Goal: Information Seeking & Learning: Learn about a topic

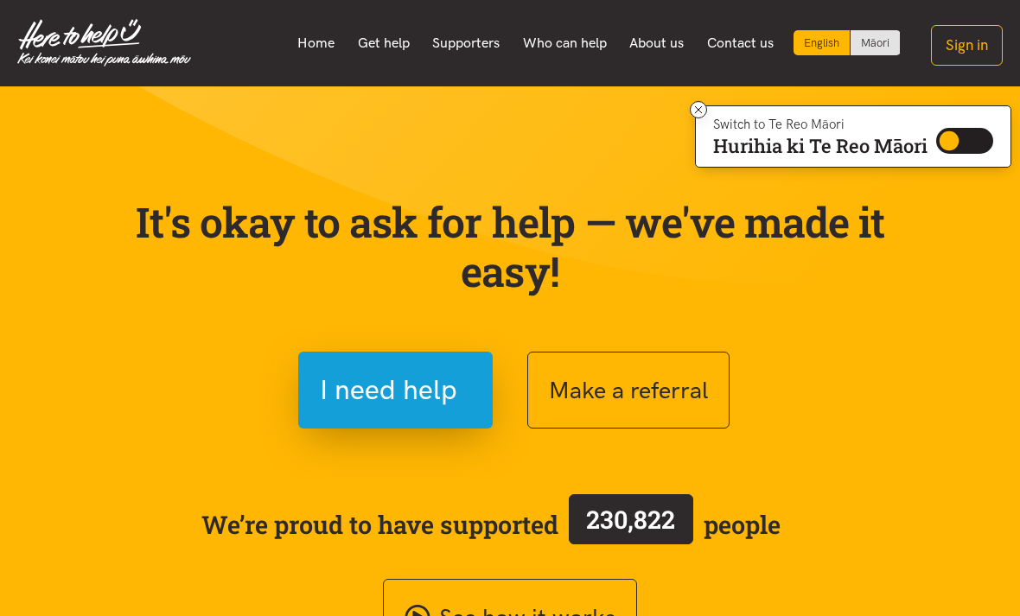
click at [310, 46] on link "Home" at bounding box center [316, 43] width 60 height 36
click at [384, 46] on link "Get help" at bounding box center [383, 43] width 75 height 36
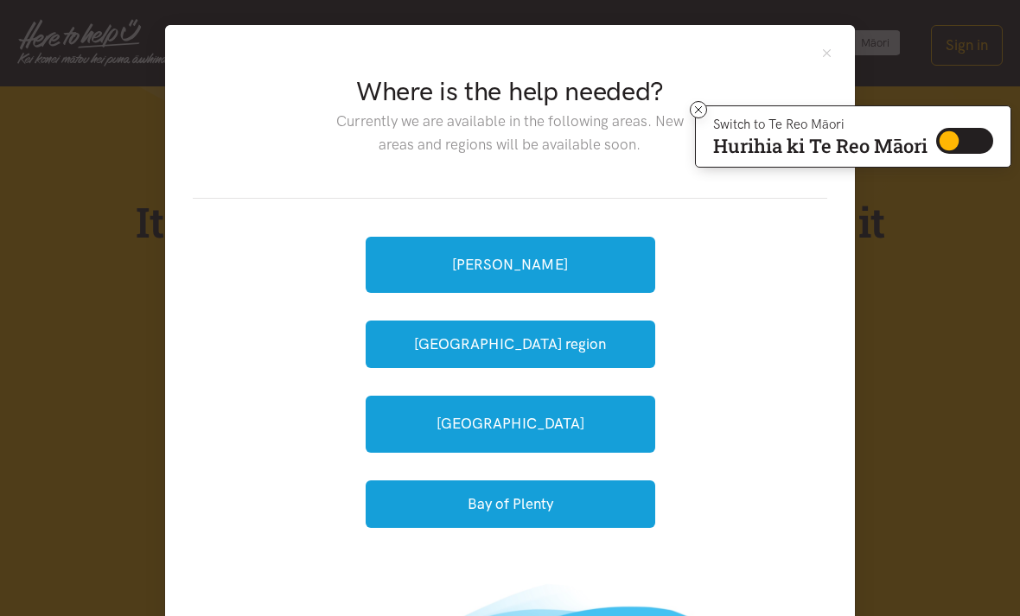
click at [821, 52] on button "Close" at bounding box center [826, 53] width 15 height 15
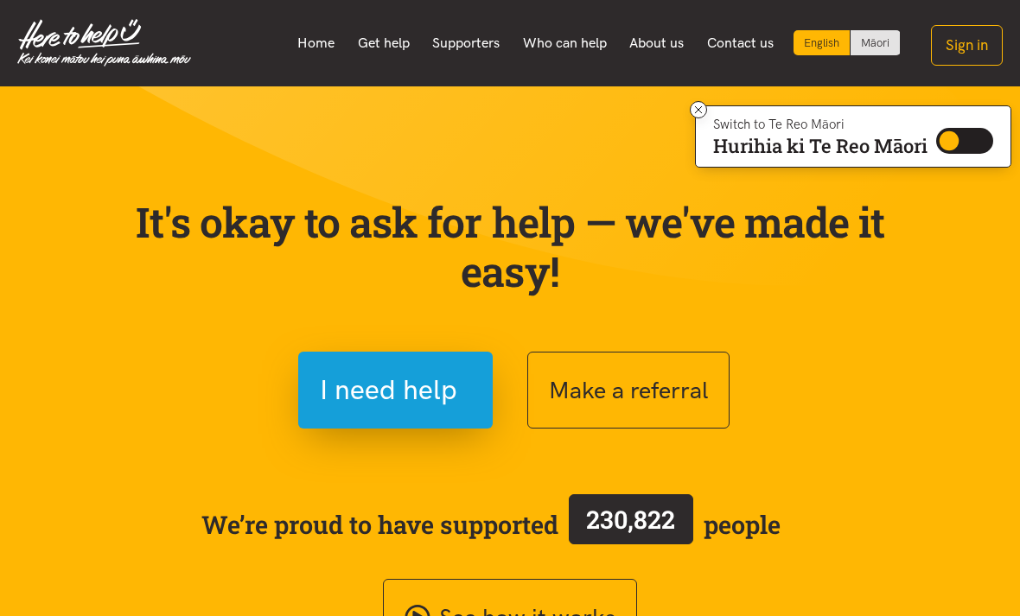
click at [551, 48] on link "Who can help" at bounding box center [564, 43] width 107 height 36
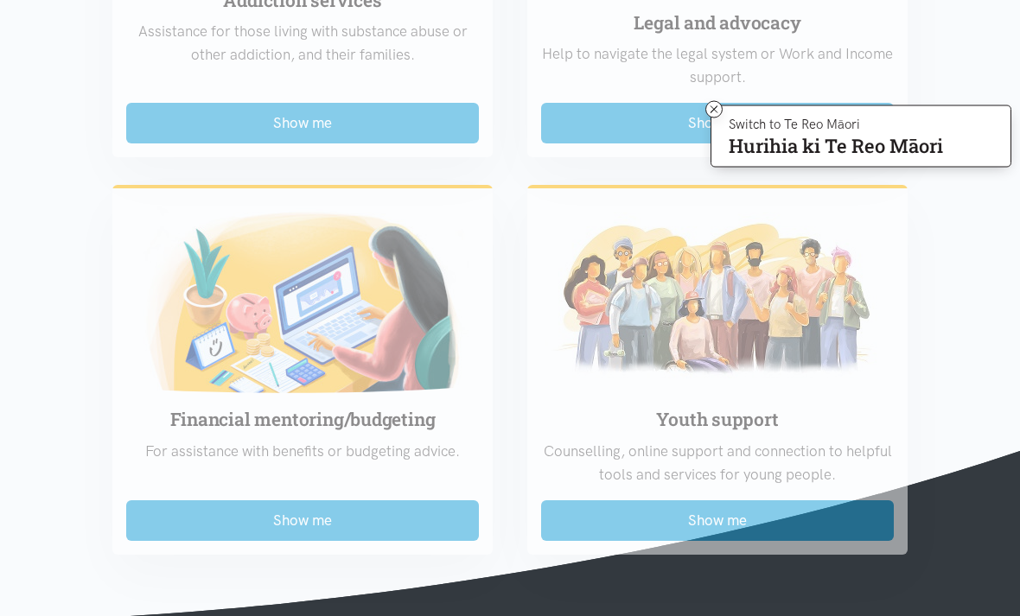
scroll to position [1929, 0]
